Goal: Find specific page/section: Find specific page/section

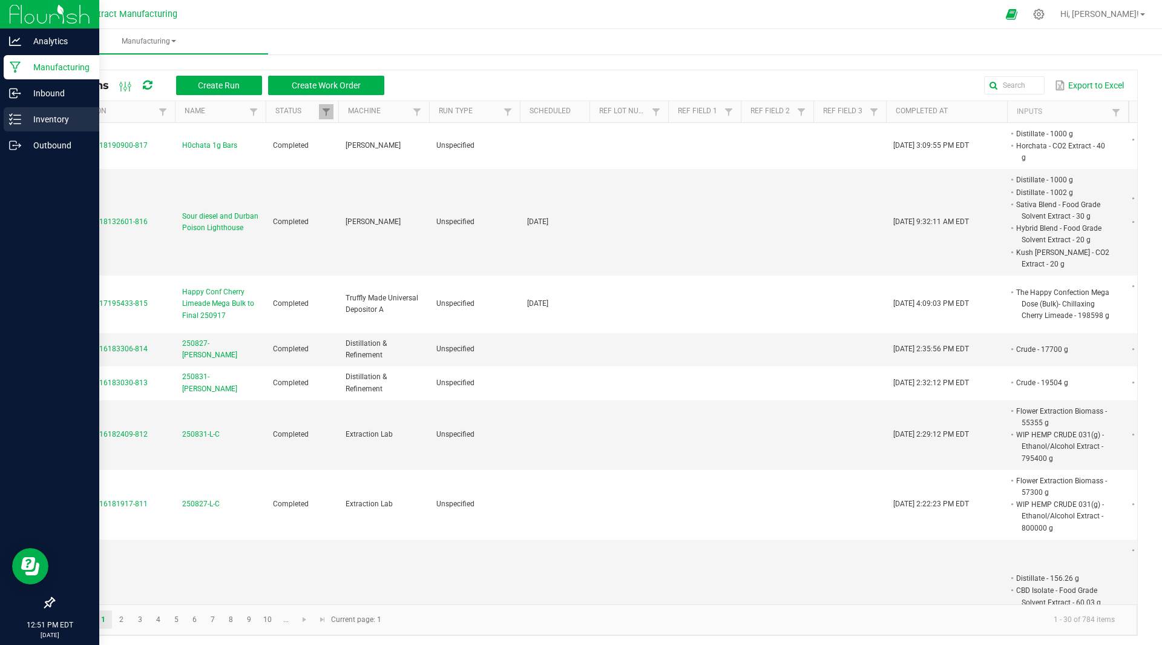
click at [48, 119] on p "Inventory" at bounding box center [57, 119] width 73 height 15
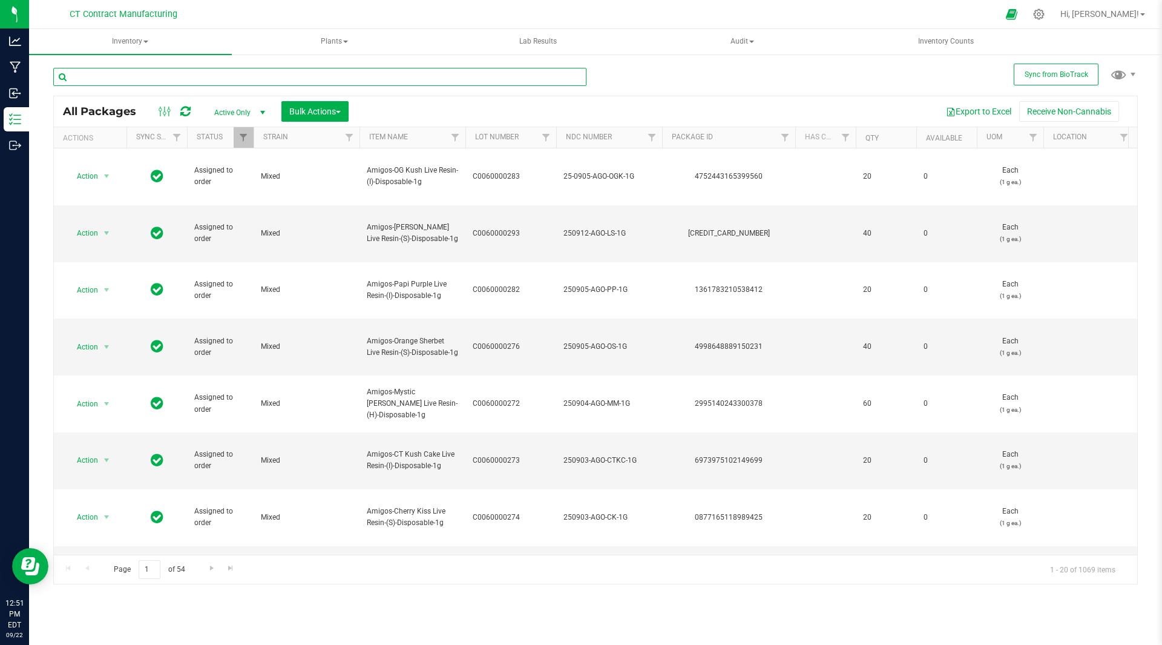
click at [246, 79] on input "text" at bounding box center [319, 77] width 533 height 18
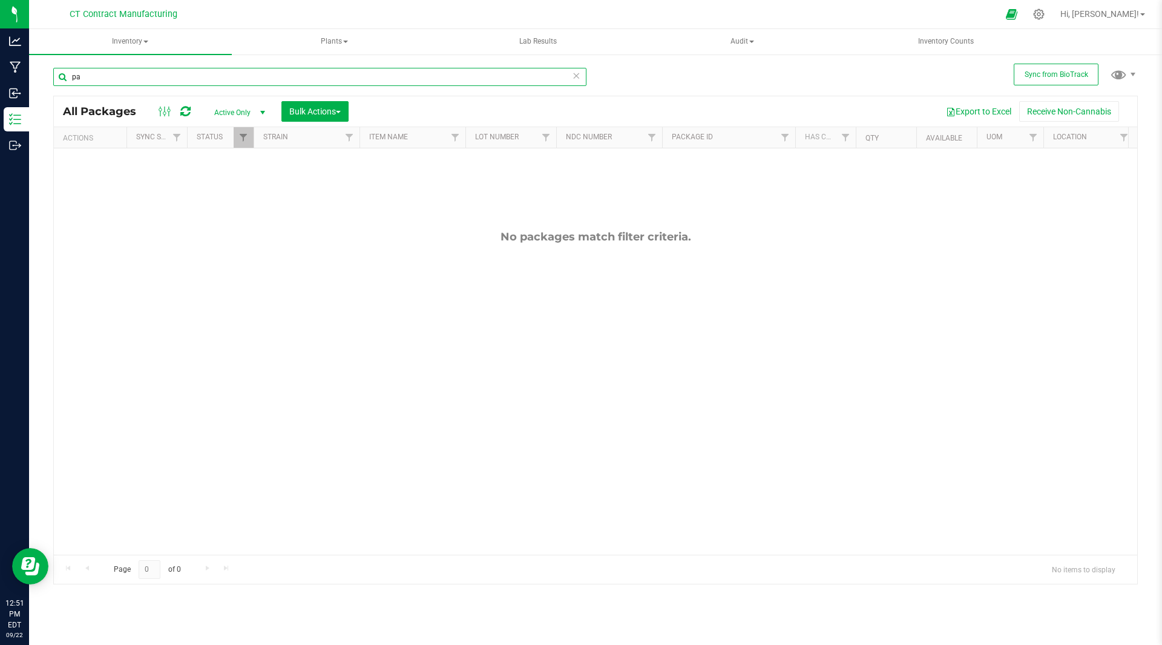
type input "p"
click at [201, 74] on input "pride tincture" at bounding box center [319, 77] width 533 height 18
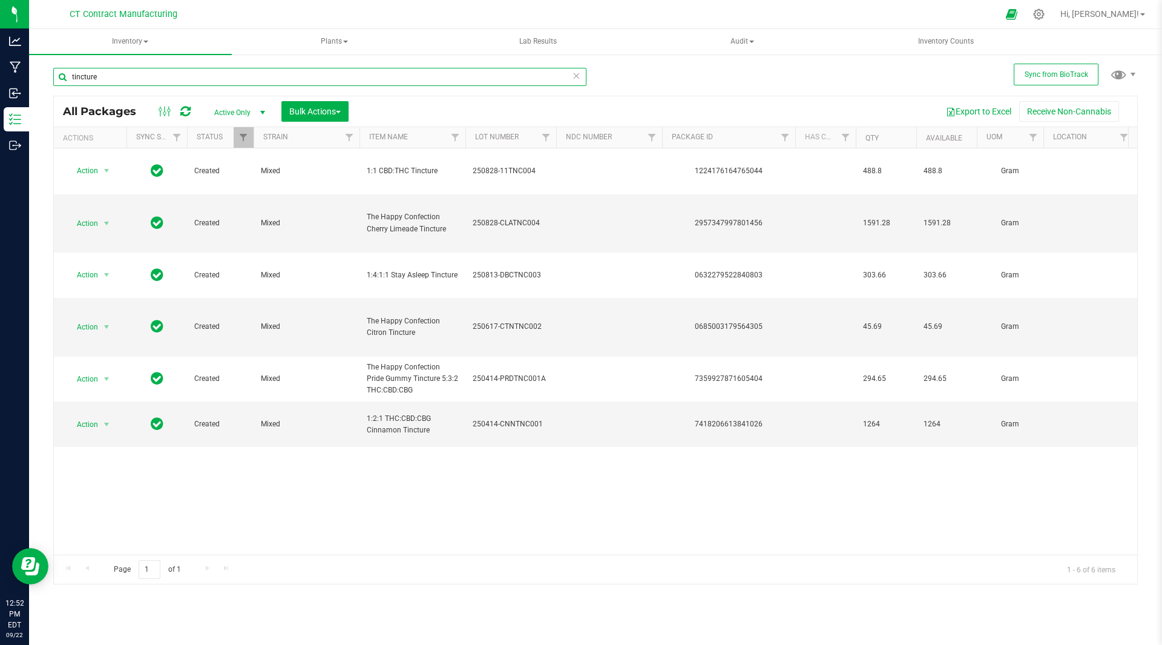
type input "tincture"
